Goal: Transaction & Acquisition: Purchase product/service

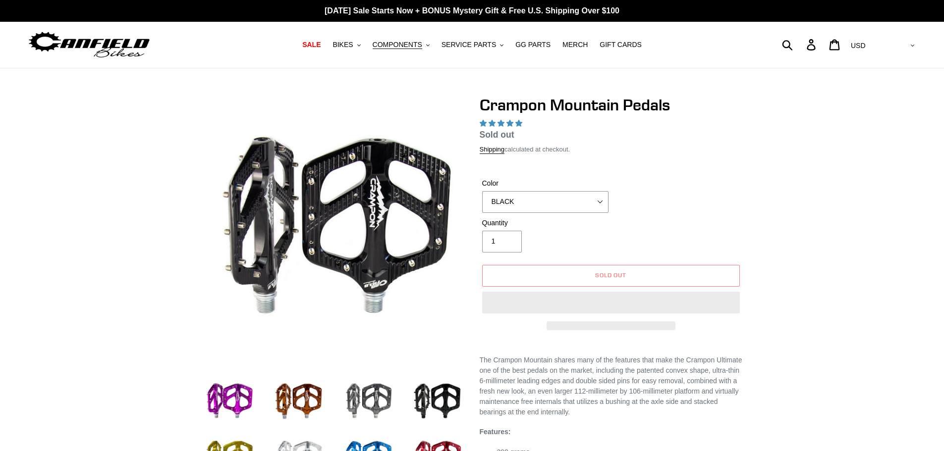
select select "highest-rating"
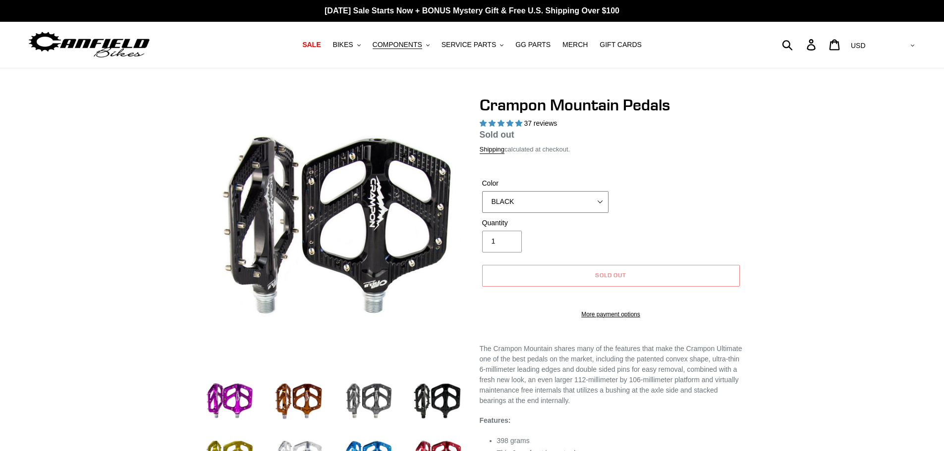
click at [549, 203] on select "GRAY BLACK STEALTH - Sold out POLISHED RED BLUE [GEOGRAPHIC_DATA] ORANGE PNW GR…" at bounding box center [545, 202] width 126 height 22
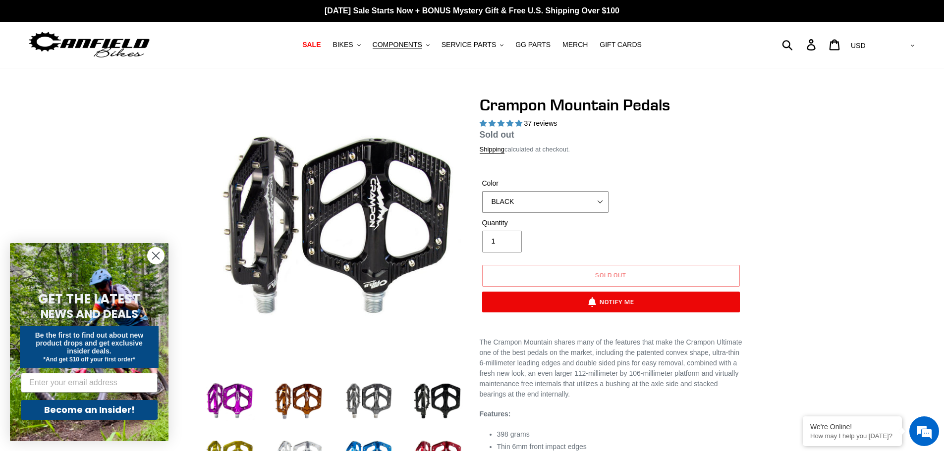
click at [482, 191] on select "GRAY BLACK STEALTH - Sold out POLISHED RED BLUE [GEOGRAPHIC_DATA] ORANGE PNW GR…" at bounding box center [545, 202] width 126 height 22
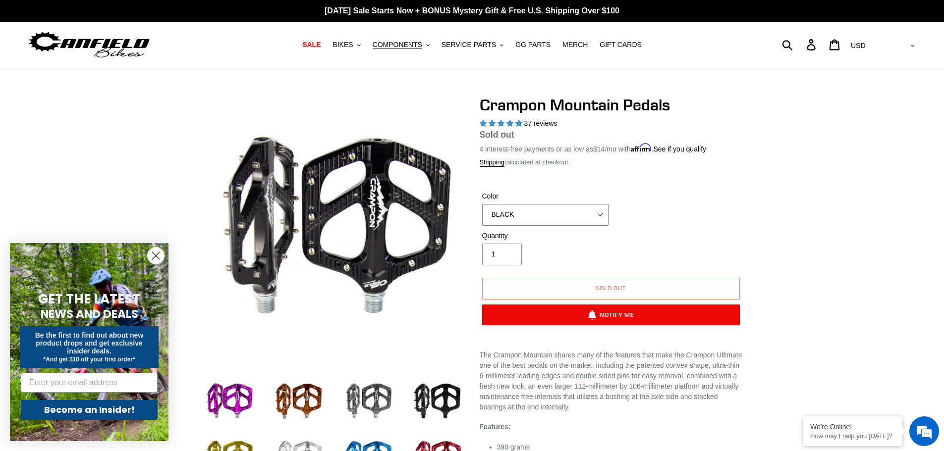
click at [549, 212] on select "GRAY BLACK STEALTH - Sold out POLISHED RED BLUE [GEOGRAPHIC_DATA] ORANGE PNW GR…" at bounding box center [545, 215] width 126 height 22
select select "STEALTH - Sold out"
click at [482, 204] on select "GRAY BLACK STEALTH - Sold out POLISHED RED BLUE [GEOGRAPHIC_DATA] ORANGE PNW GR…" at bounding box center [545, 215] width 126 height 22
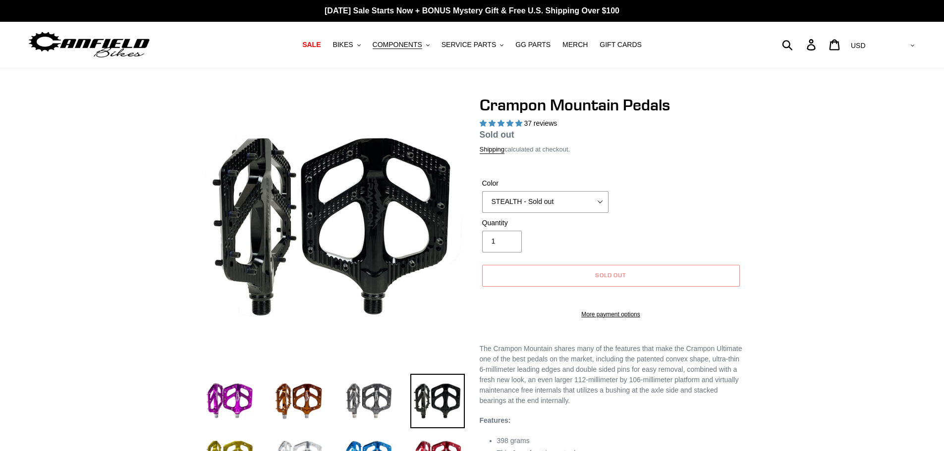
select select "highest-rating"
